Goal: Task Accomplishment & Management: Use online tool/utility

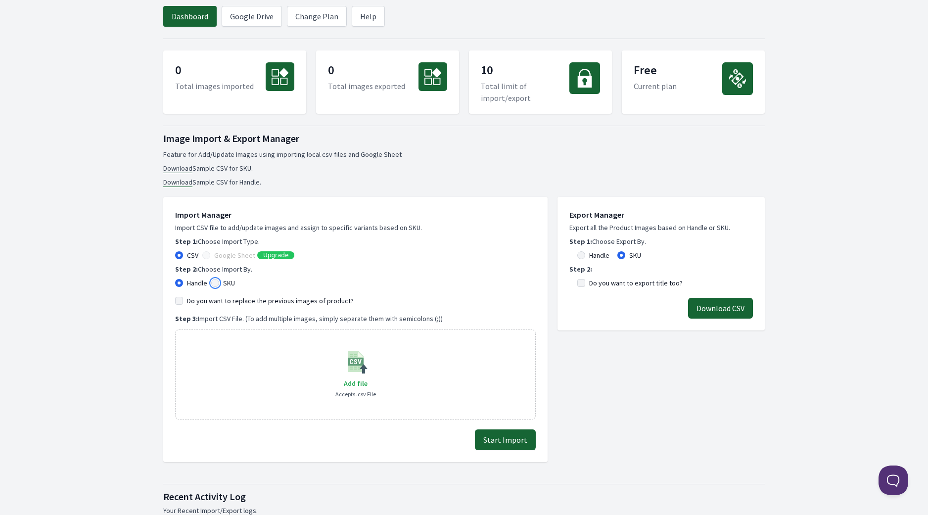
click at [217, 285] on input "SKU" at bounding box center [215, 283] width 8 height 8
radio input "true"
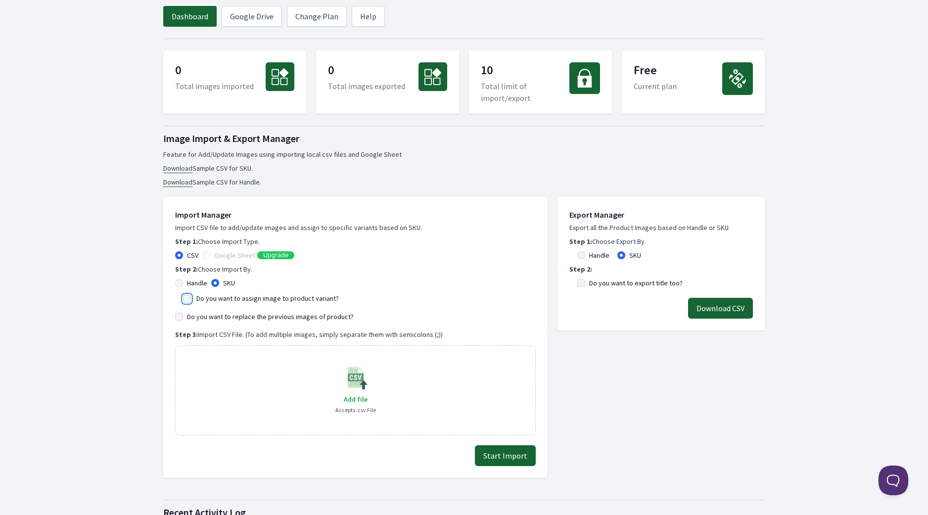
click at [189, 298] on input "Do you want to assign image to product variant?" at bounding box center [187, 299] width 8 height 8
checkbox input "true"
click at [181, 317] on input "Do you want to replace the previous images of product?" at bounding box center [179, 317] width 8 height 8
checkbox input "true"
click at [436, 389] on div "Add file Accepts .csv File" at bounding box center [355, 390] width 361 height 90
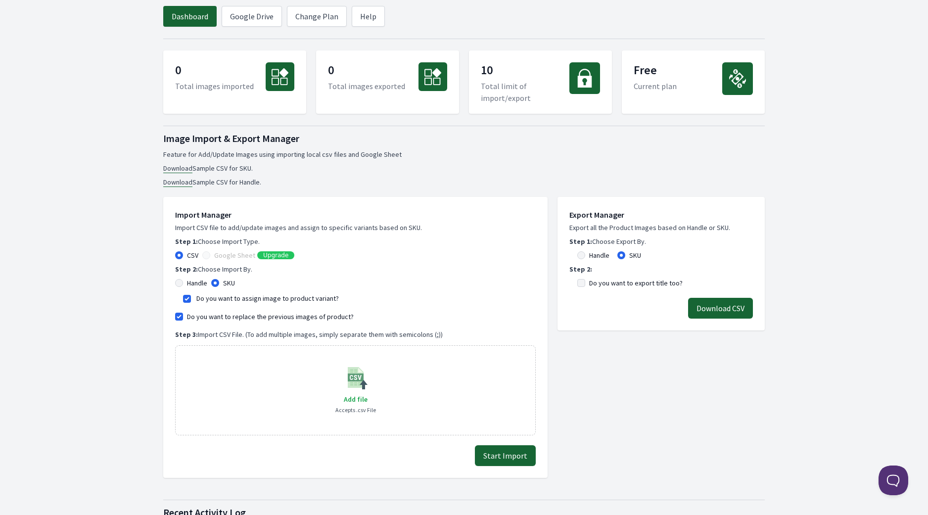
click at [360, 385] on image at bounding box center [356, 378] width 24 height 24
drag, startPoint x: 285, startPoint y: 396, endPoint x: 226, endPoint y: 335, distance: 84.7
click at [226, 335] on div "Step 3: Import CSV File. (To add multiple images, simply separate them with sem…" at bounding box center [355, 383] width 361 height 106
click at [416, 338] on p "Step 3: Import CSV File. (To add multiple images, simply separate them with sem…" at bounding box center [355, 335] width 361 height 10
click at [357, 399] on span "Add file" at bounding box center [356, 399] width 24 height 9
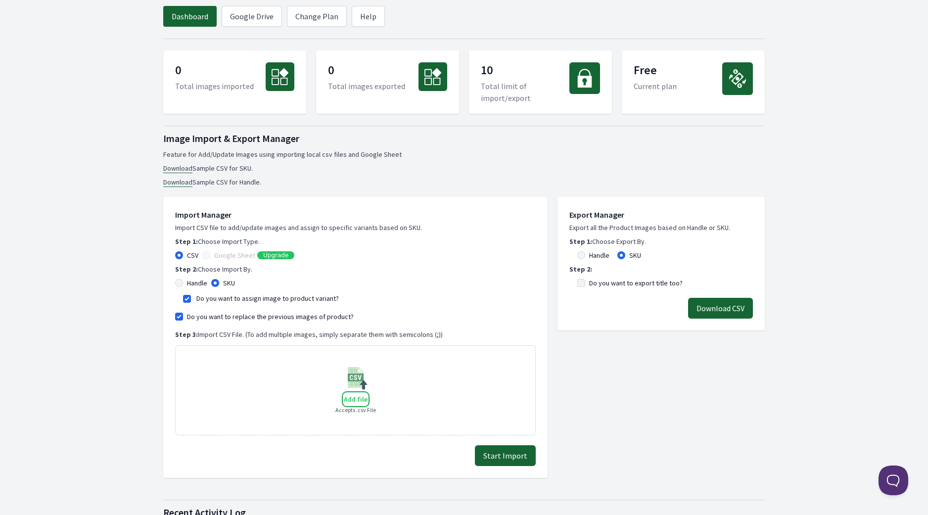
click at [367, 393] on input "Add file" at bounding box center [367, 393] width 0 height 0
drag, startPoint x: 688, startPoint y: 228, endPoint x: 349, endPoint y: 398, distance: 379.1
click at [349, 398] on section "Import Manager Import CSV file to add/update images and assign to specific vari…" at bounding box center [464, 332] width 602 height 291
click at [247, 396] on div "Add file Accepts .csv File" at bounding box center [355, 390] width 361 height 90
click at [352, 398] on span "Add file" at bounding box center [356, 399] width 24 height 9
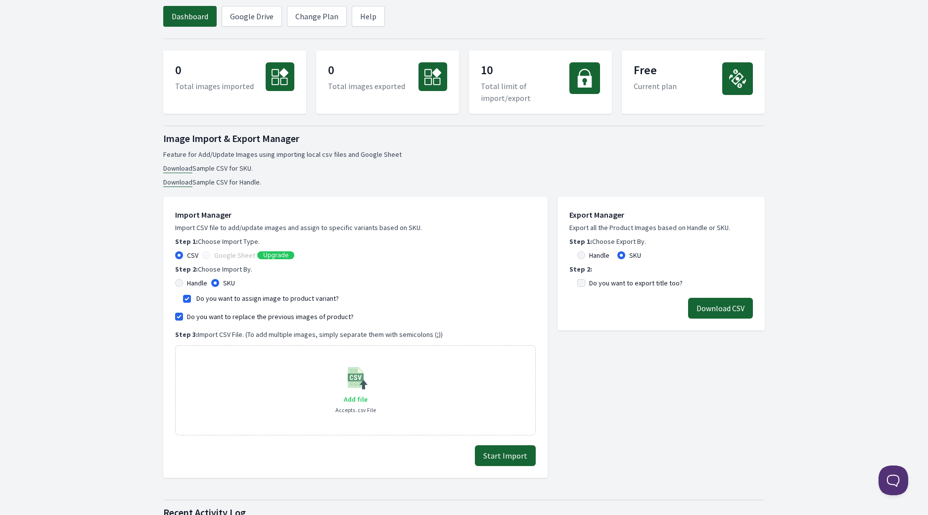
click at [367, 393] on input "Add file" at bounding box center [367, 393] width 0 height 0
click at [179, 167] on link "Download" at bounding box center [177, 168] width 29 height 9
click at [358, 395] on span "Add file" at bounding box center [356, 399] width 24 height 9
click at [367, 393] on input "Add file" at bounding box center [367, 393] width 0 height 0
click at [358, 401] on span "Add file" at bounding box center [356, 399] width 24 height 9
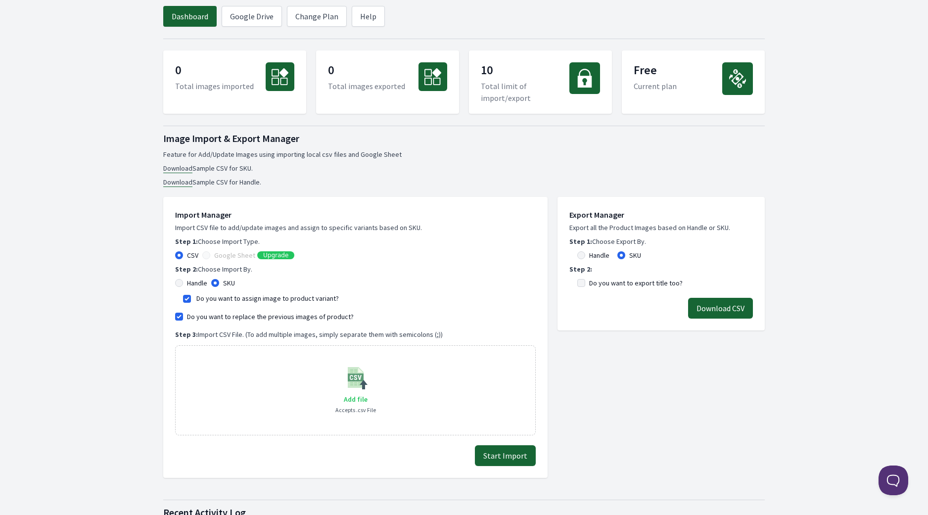
click at [367, 393] on input "Add file" at bounding box center [367, 393] width 0 height 0
type input "C:\fakepath\Mappe5.csv"
click at [189, 300] on input "Do you want to assign image to product variant?" at bounding box center [187, 299] width 8 height 8
checkbox input "false"
click at [180, 315] on input "Do you want to replace the previous images of product?" at bounding box center [179, 317] width 8 height 8
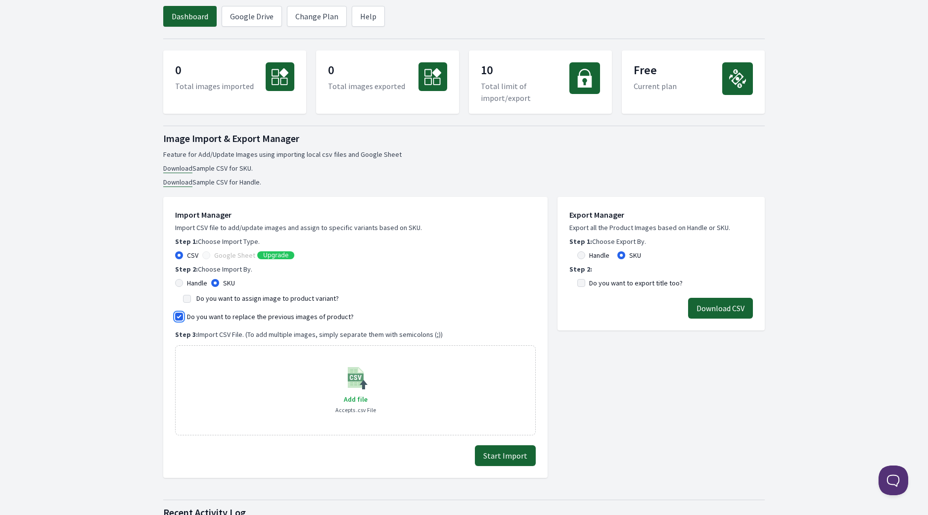
checkbox input "false"
click at [394, 418] on div "Add file Accepts .csv File" at bounding box center [355, 390] width 361 height 90
click at [352, 396] on span "Add file" at bounding box center [356, 399] width 24 height 9
click at [367, 393] on input "Add file" at bounding box center [367, 393] width 0 height 0
click at [498, 453] on button "Start Import" at bounding box center [505, 455] width 61 height 21
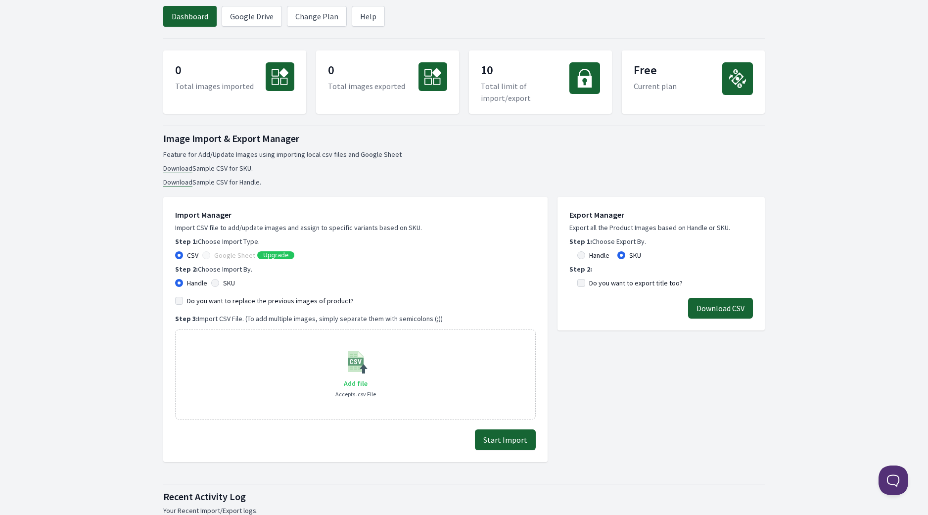
click at [349, 384] on span "Add file" at bounding box center [356, 383] width 24 height 9
click at [367, 378] on input "Add file" at bounding box center [367, 377] width 0 height 0
type input "C:\fakepath\Mappe5.csv"
click at [507, 434] on button "Start Import" at bounding box center [505, 440] width 61 height 21
click at [214, 283] on input "SKU" at bounding box center [215, 283] width 8 height 8
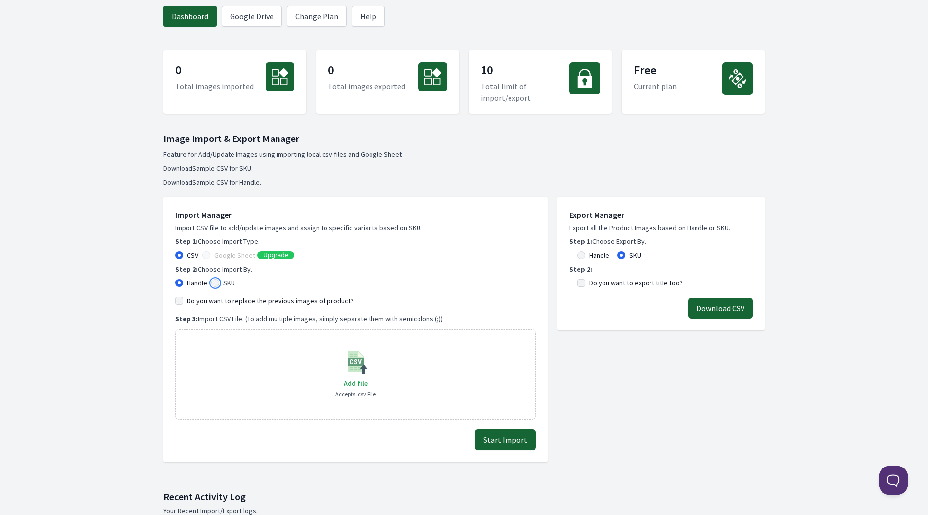
radio input "true"
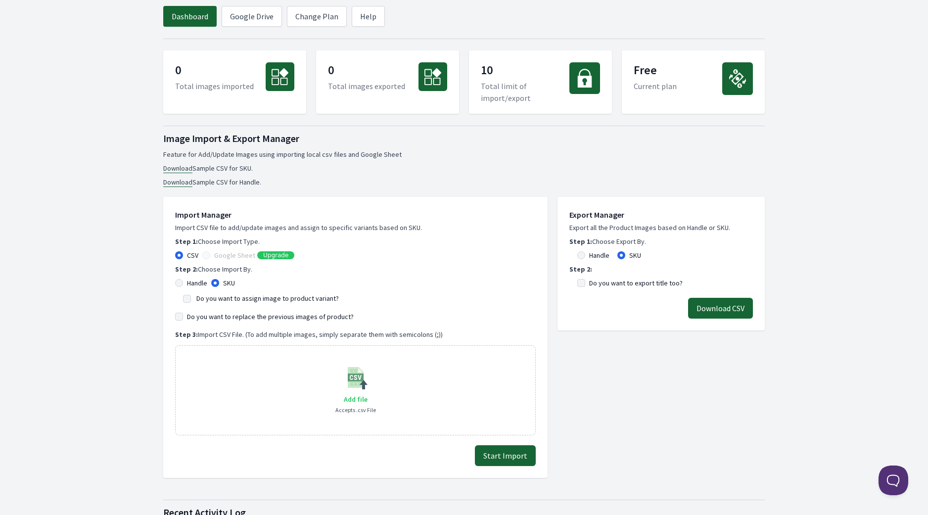
click at [351, 401] on span "Add file" at bounding box center [356, 399] width 24 height 9
click at [367, 393] on input "Add file" at bounding box center [367, 393] width 0 height 0
type input "C:\fakepath\Mappe5.csv"
click at [353, 14] on link "Help" at bounding box center [368, 16] width 33 height 21
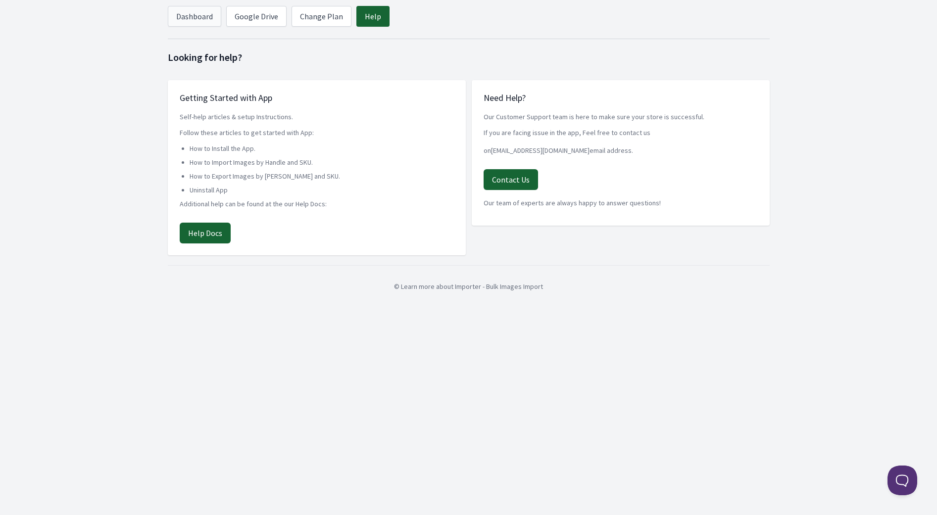
click at [194, 23] on link "Dashboard" at bounding box center [194, 16] width 53 height 21
